Goal: Navigation & Orientation: Find specific page/section

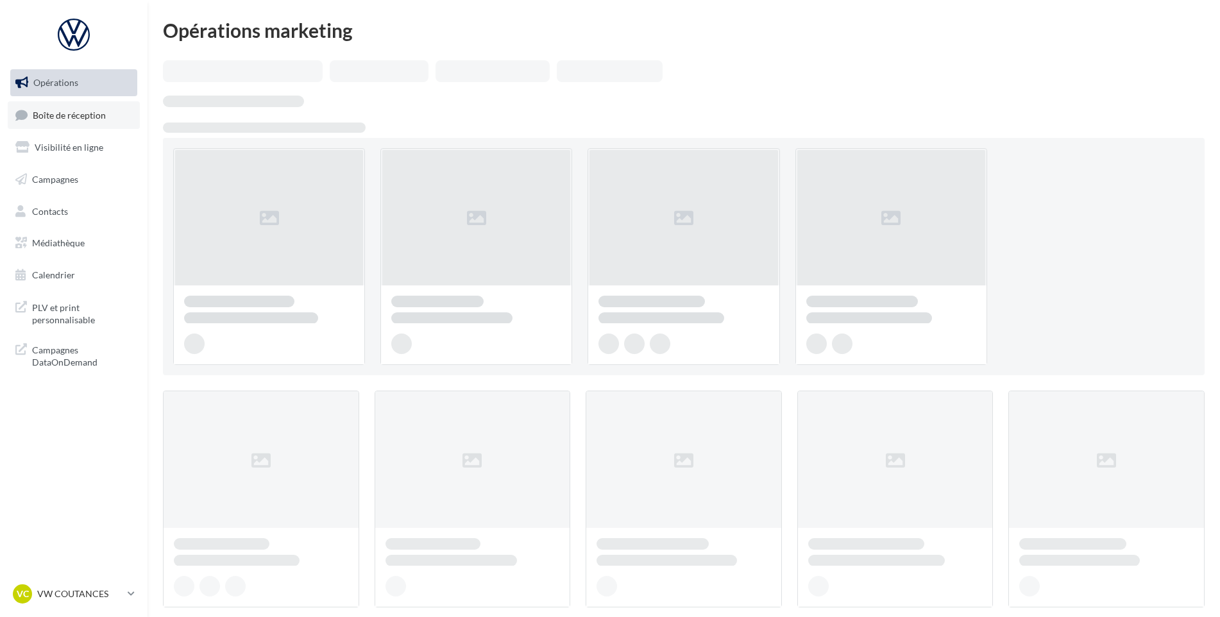
click at [97, 110] on span "Boîte de réception" at bounding box center [69, 114] width 73 height 11
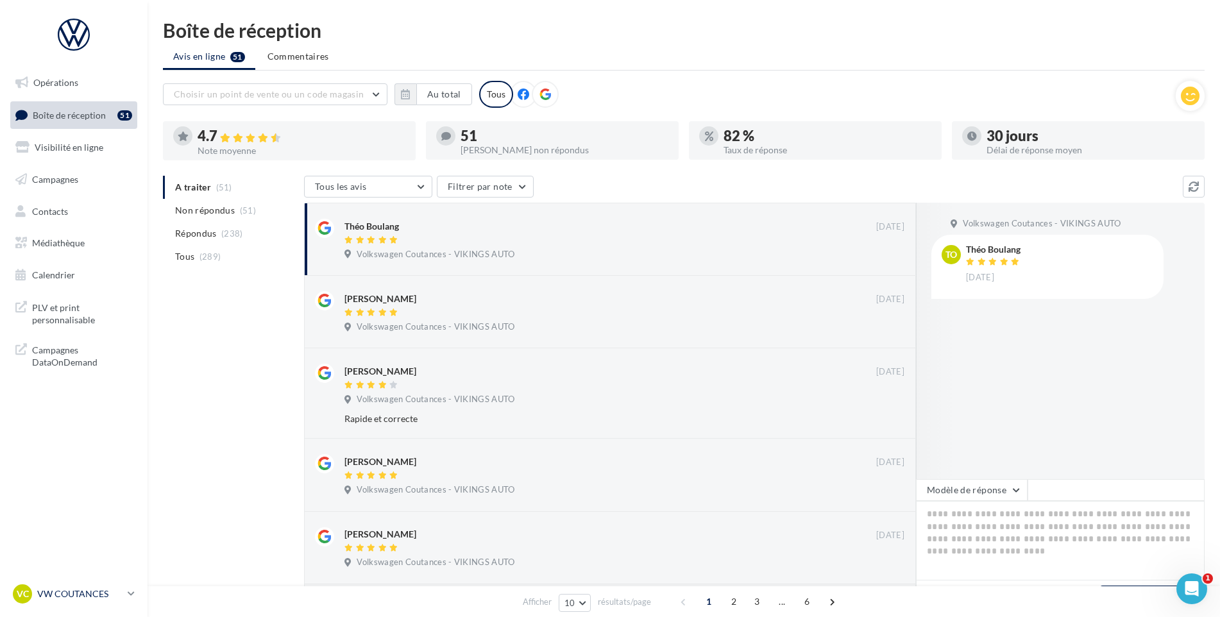
click at [76, 590] on p "VW COUTANCES" at bounding box center [79, 593] width 85 height 13
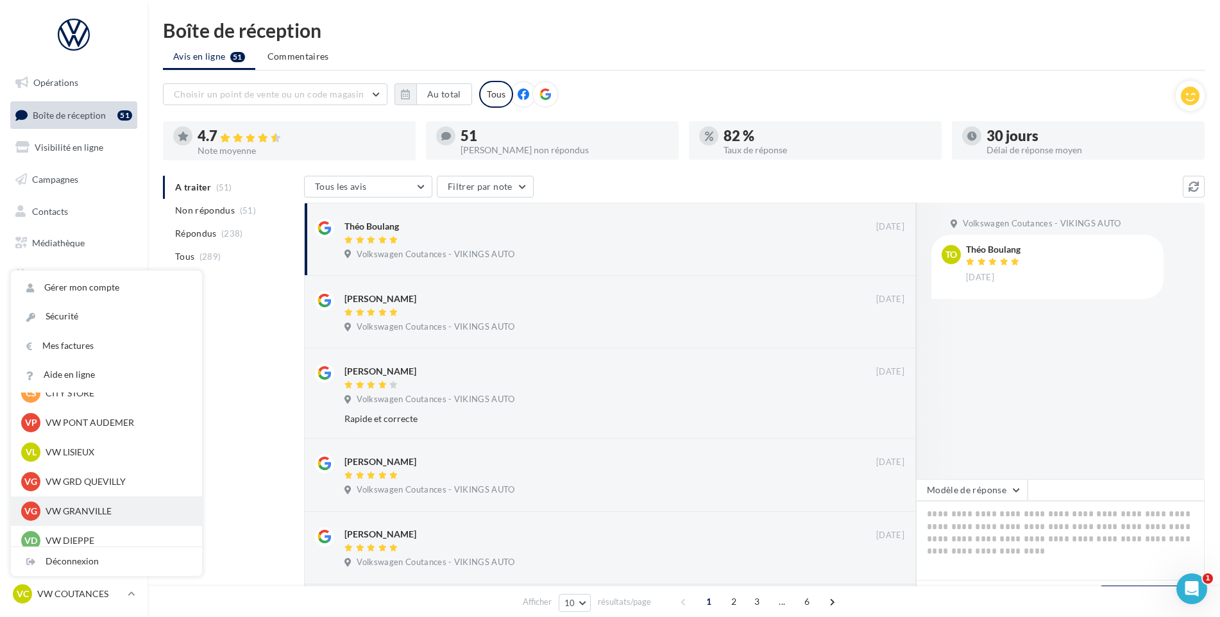
scroll to position [321, 0]
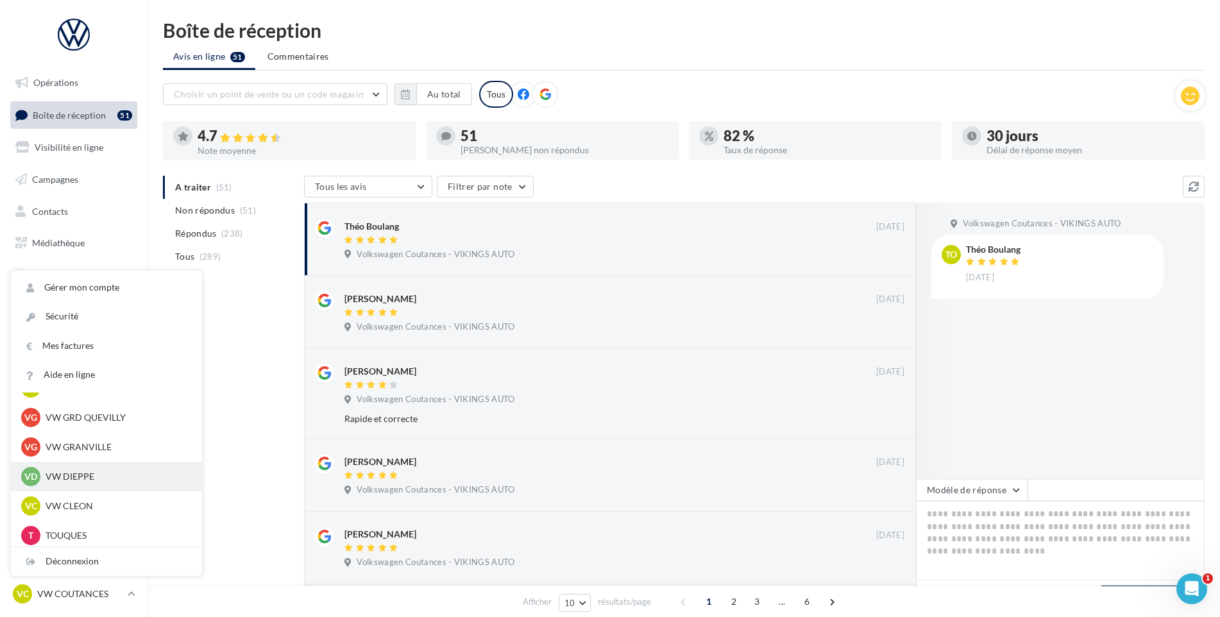
click at [105, 478] on p "VW DIEPPE" at bounding box center [116, 476] width 141 height 13
